Goal: Find specific page/section: Find specific page/section

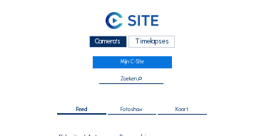
click at [113, 44] on div "Camera's" at bounding box center [108, 42] width 38 height 12
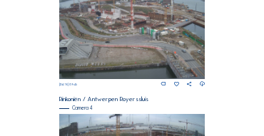
scroll to position [470, 0]
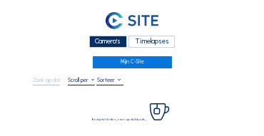
drag, startPoint x: 104, startPoint y: 41, endPoint x: 96, endPoint y: 41, distance: 7.9
click at [104, 41] on div "Camera's" at bounding box center [108, 42] width 38 height 12
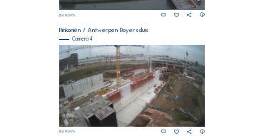
scroll to position [590, 0]
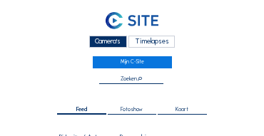
click at [99, 44] on div "Camera's" at bounding box center [108, 42] width 38 height 12
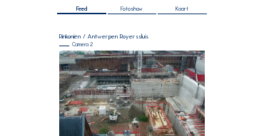
scroll to position [129, 0]
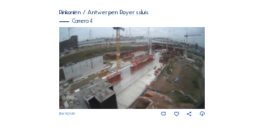
scroll to position [604, 0]
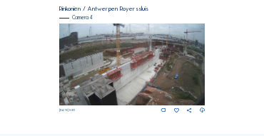
click at [93, 42] on img at bounding box center [132, 65] width 146 height 82
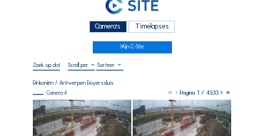
scroll to position [14, 0]
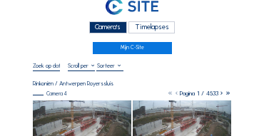
click at [114, 24] on div "Camera's" at bounding box center [108, 27] width 38 height 12
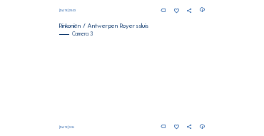
scroll to position [527, 0]
